Goal: Task Accomplishment & Management: Use online tool/utility

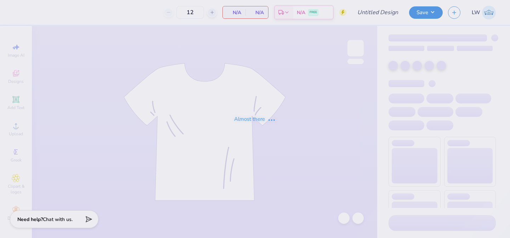
type input "APO UNC Bid Day 2025"
type input "100"
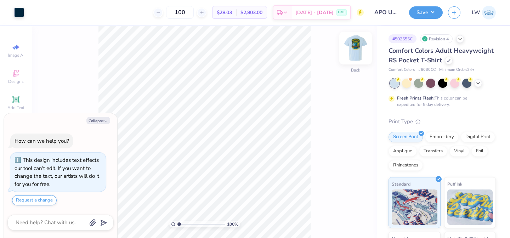
click at [361, 48] on img at bounding box center [355, 48] width 28 height 28
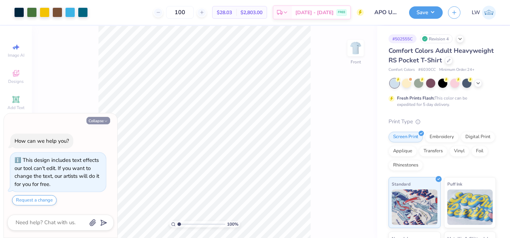
click at [105, 120] on icon "button" at bounding box center [106, 121] width 4 height 4
type textarea "x"
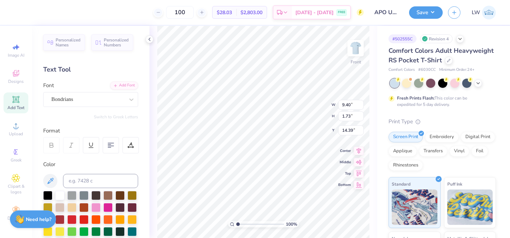
type input "9.72"
type input "11.91"
type input "3.12"
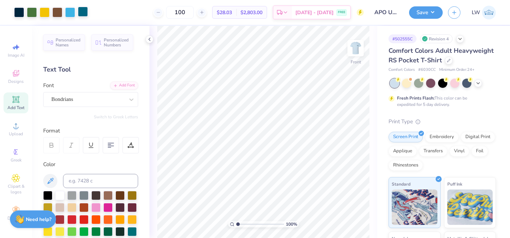
click at [78, 12] on div at bounding box center [83, 12] width 10 height 10
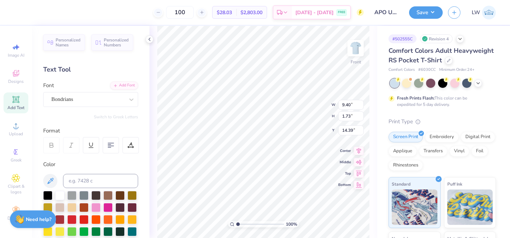
type input "9.72"
type input "11.91"
type input "3.12"
click at [20, 9] on div at bounding box center [19, 12] width 10 height 10
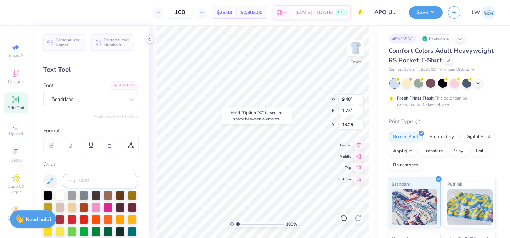
click at [94, 184] on input at bounding box center [100, 181] width 75 height 14
type input "2965"
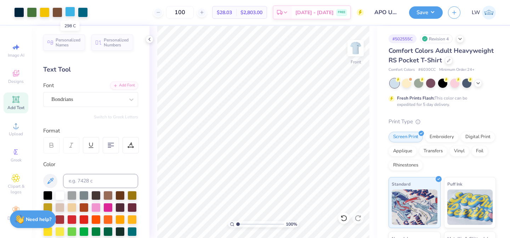
click at [72, 15] on div at bounding box center [70, 12] width 10 height 10
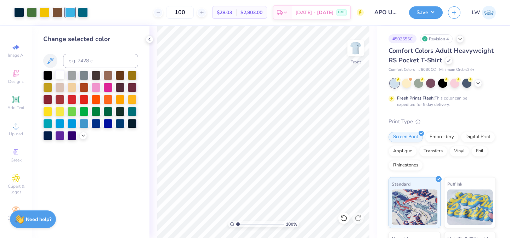
click at [59, 79] on div at bounding box center [59, 74] width 9 height 9
click at [435, 13] on button "Save" at bounding box center [426, 11] width 34 height 12
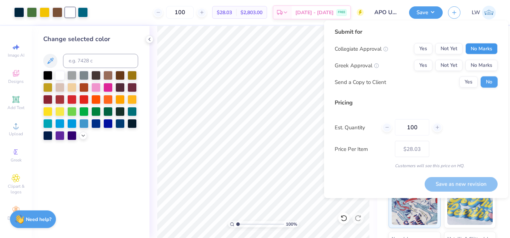
click at [483, 45] on button "No Marks" at bounding box center [481, 48] width 32 height 11
click at [483, 69] on button "No Marks" at bounding box center [481, 65] width 32 height 11
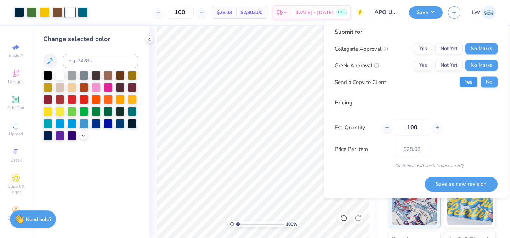
click at [465, 82] on button "Yes" at bounding box center [468, 81] width 18 height 11
click at [457, 191] on div "Submit for Collegiate Approval Yes Not Yet No Marks Greek Approval Yes Not Yet …" at bounding box center [416, 110] width 184 height 178
click at [452, 187] on button "Save as new revision" at bounding box center [460, 184] width 73 height 15
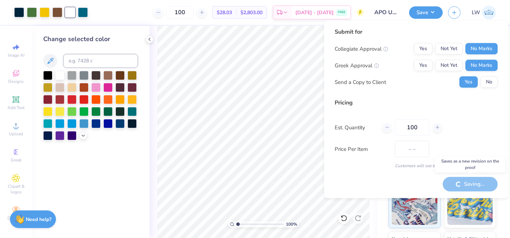
type input "$24.00"
